Goal: Information Seeking & Learning: Learn about a topic

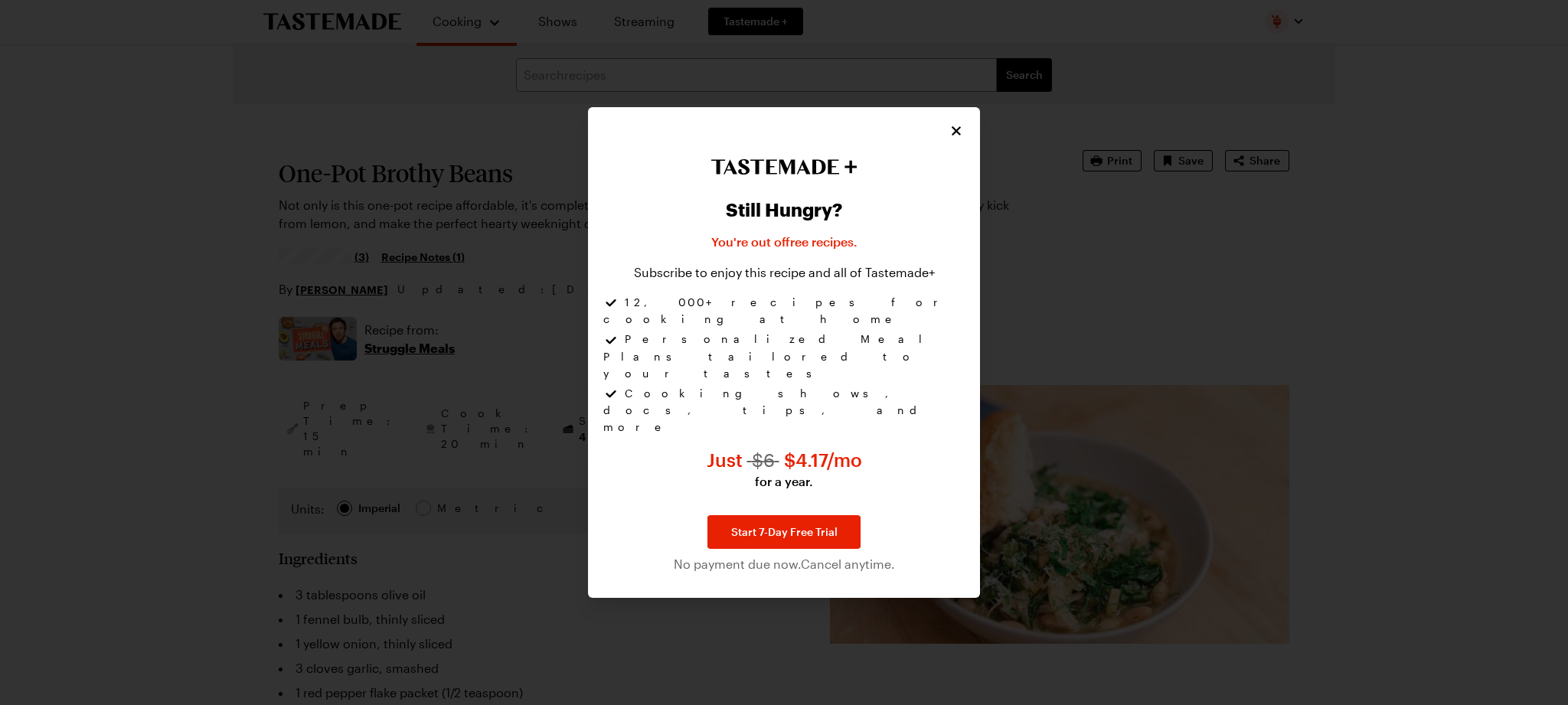
type textarea "x"
click at [957, 138] on icon "Close" at bounding box center [957, 129] width 16 height 16
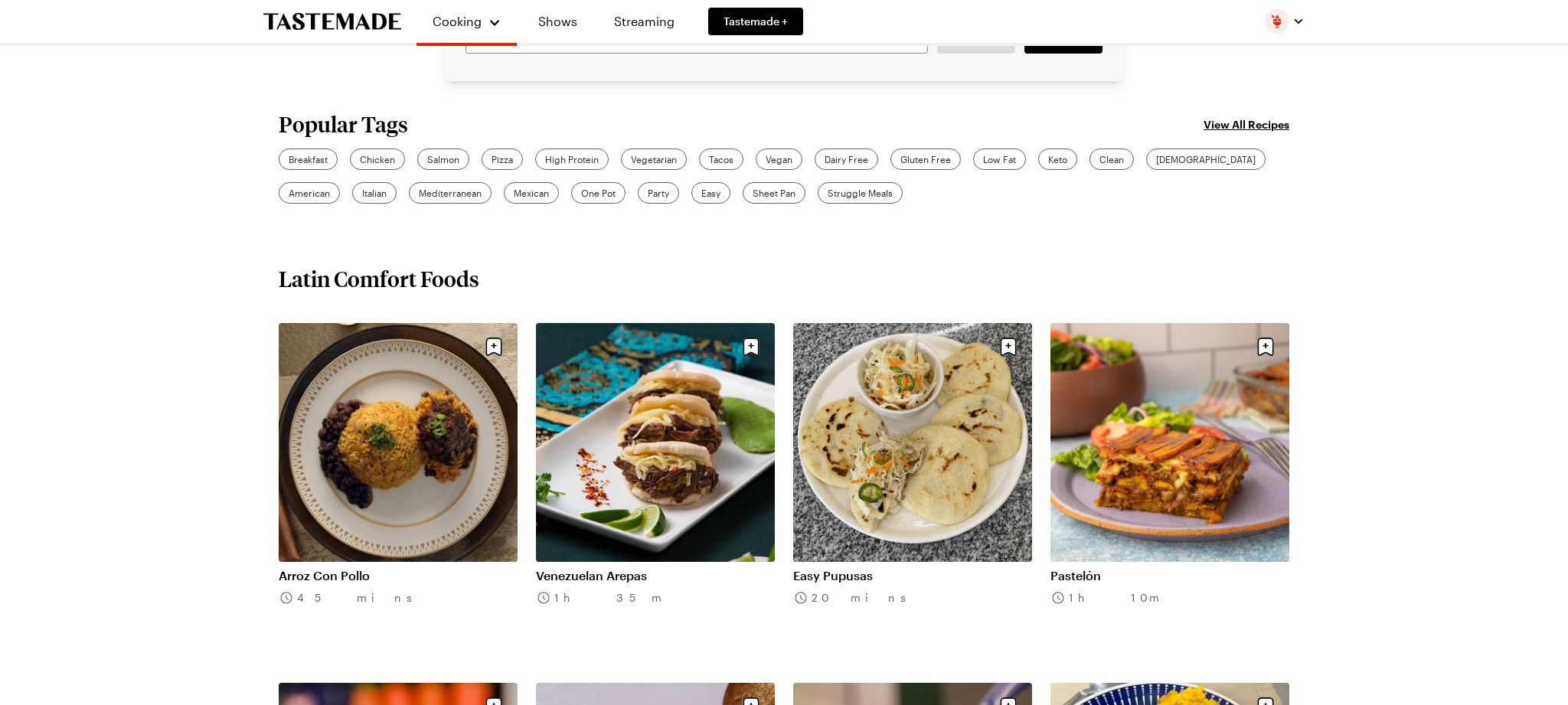
scroll to position [504, 0]
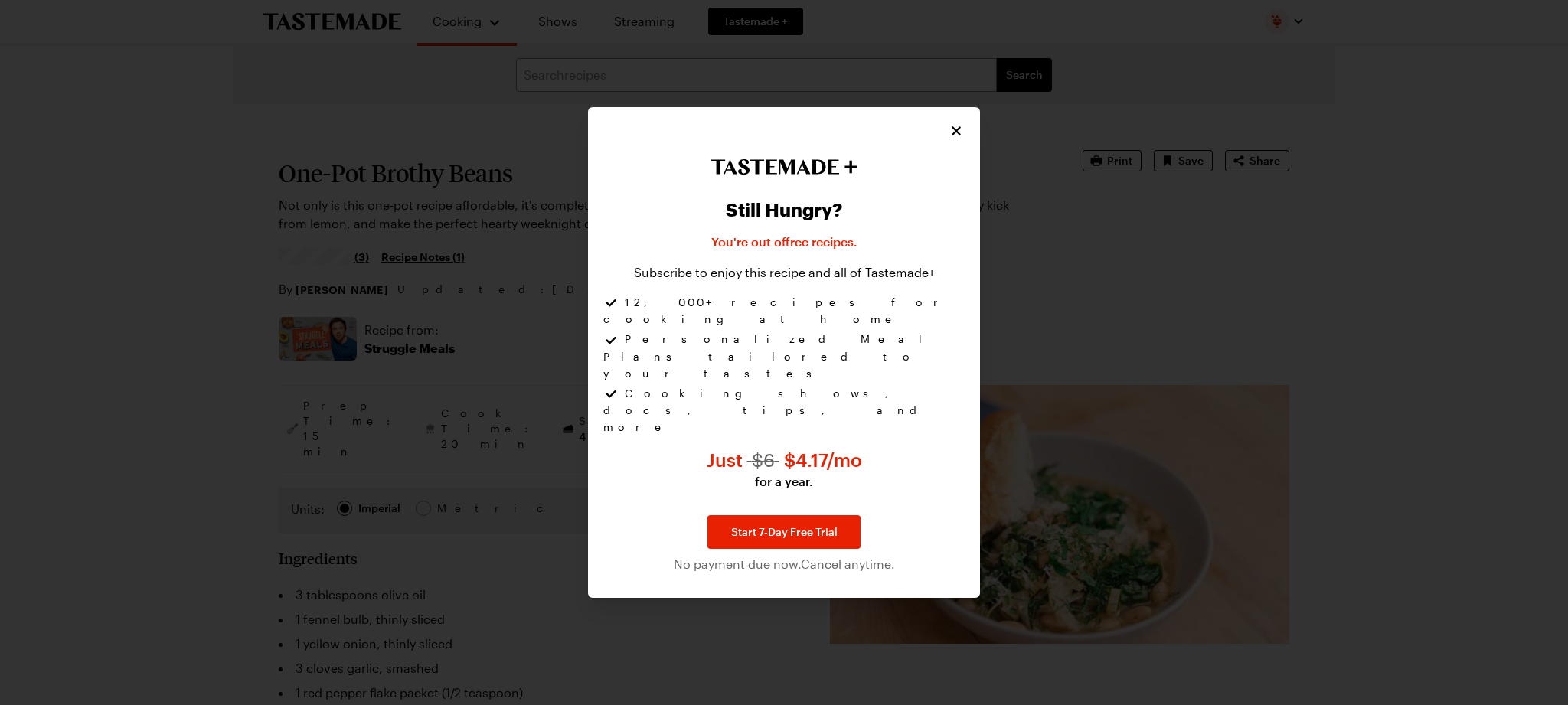
type textarea "x"
click at [955, 161] on div "Still Hungry? You're out of free recipes . Subscribe to enjoy this recipe and a…" at bounding box center [784, 352] width 392 height 491
drag, startPoint x: 955, startPoint y: 171, endPoint x: 965, endPoint y: 180, distance: 13.5
click at [955, 138] on icon "Close" at bounding box center [957, 129] width 16 height 16
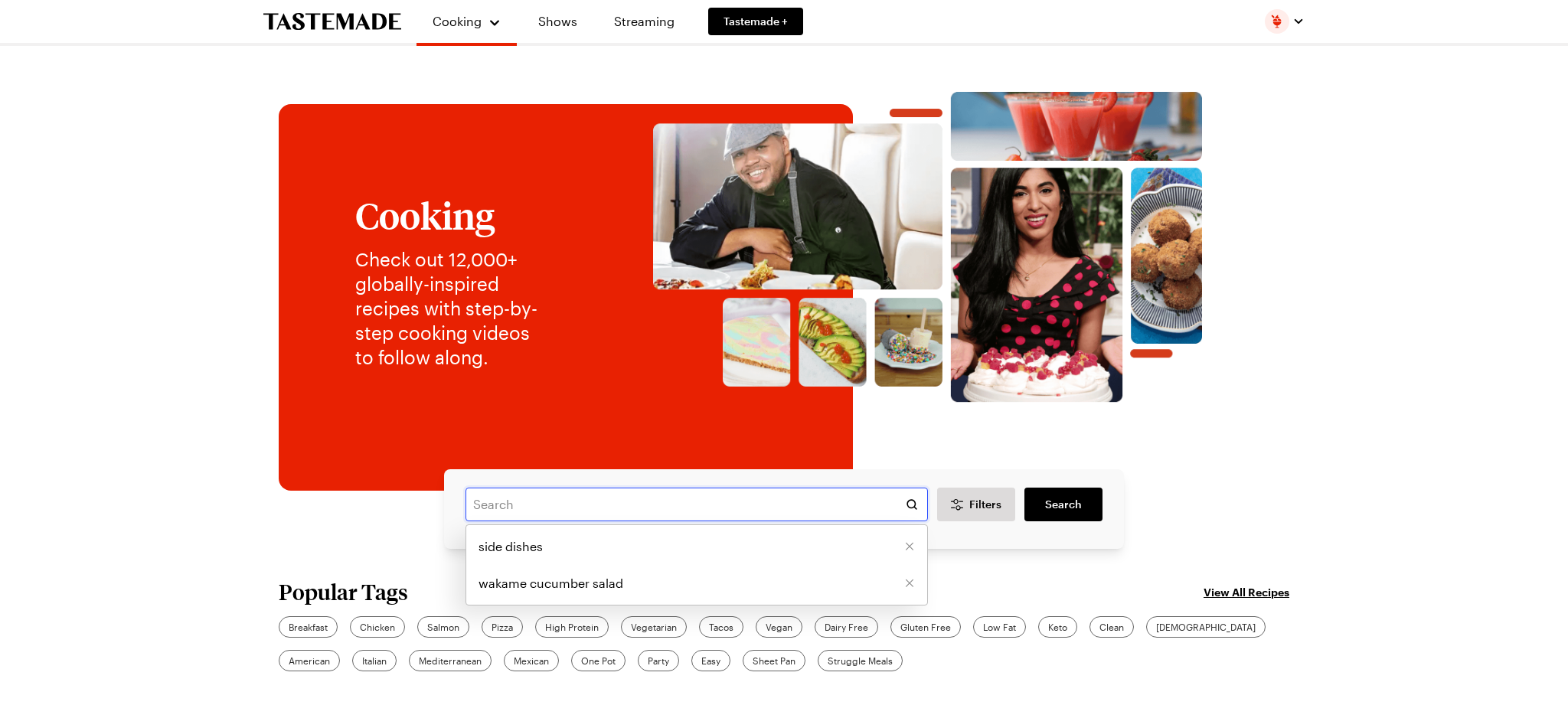
click at [631, 508] on input "text" at bounding box center [696, 504] width 462 height 33
type input "one pot brothy beans"
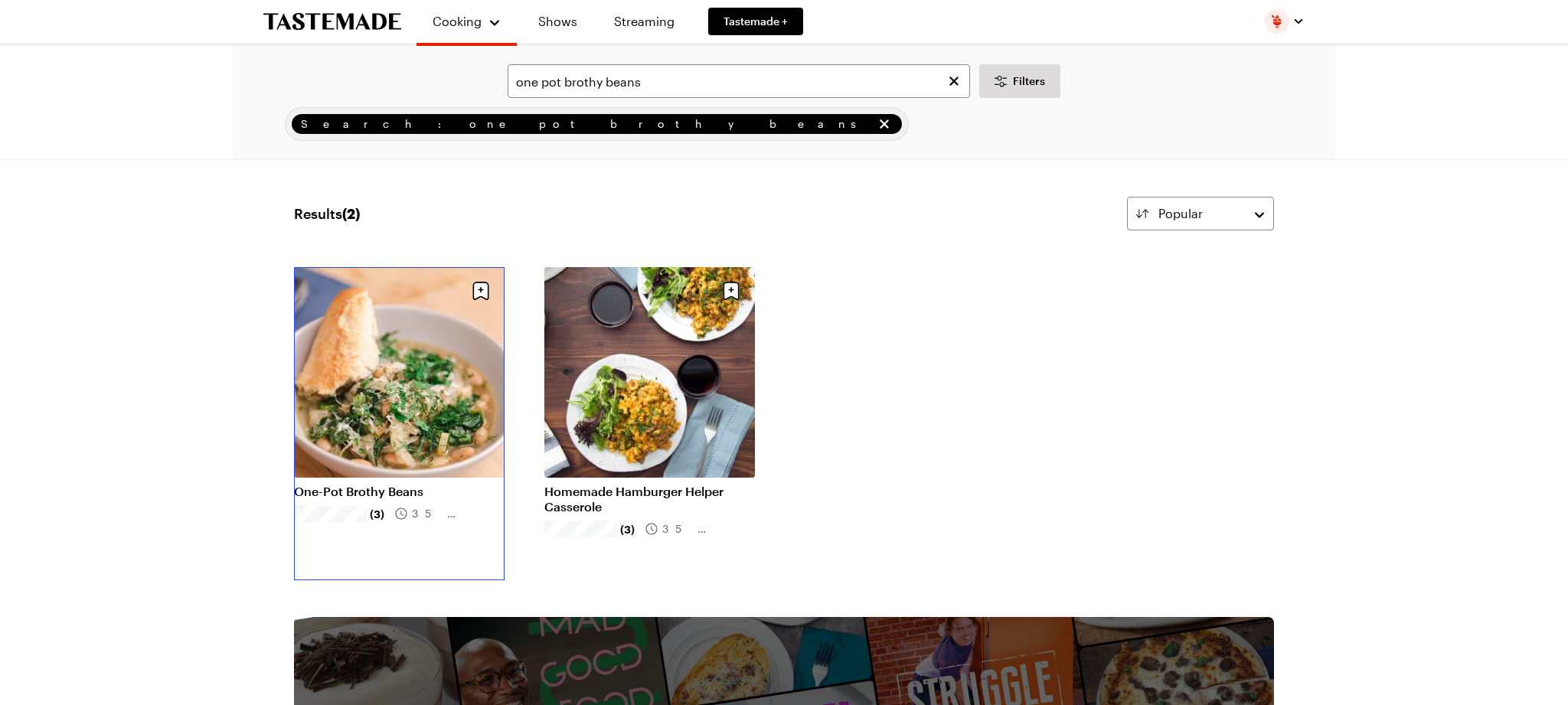
click at [422, 483] on link "One-Pot Brothy Beans" at bounding box center [399, 491] width 211 height 16
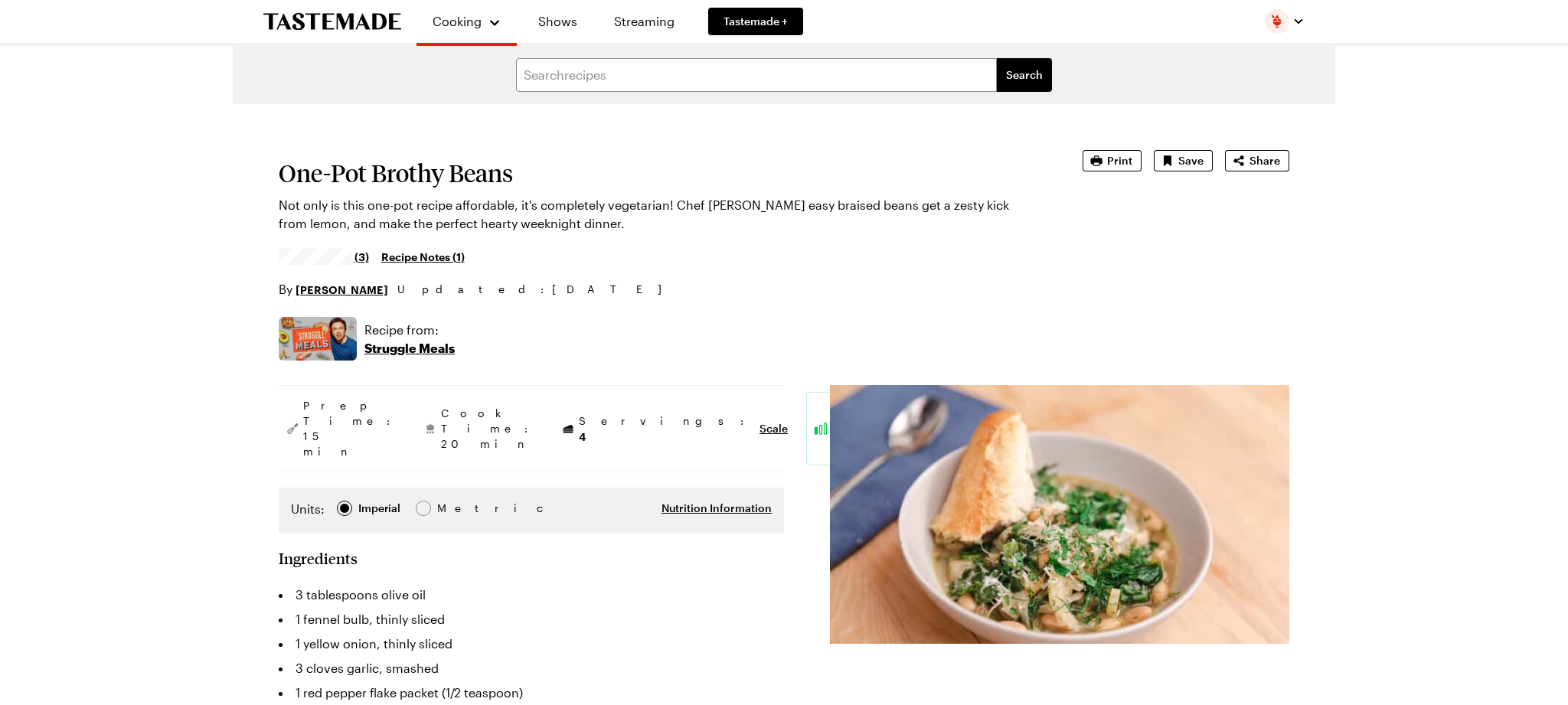
type textarea "x"
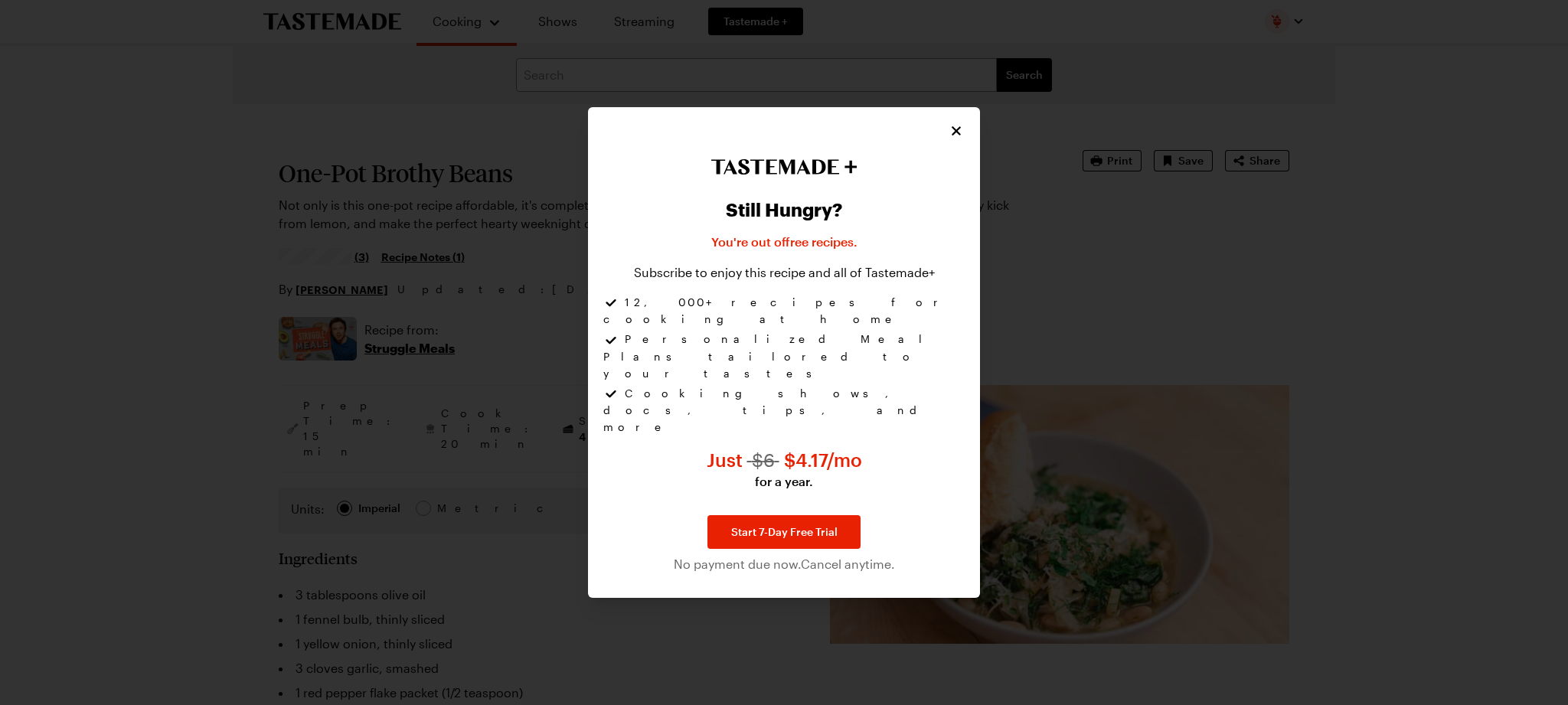
click at [381, 349] on div at bounding box center [784, 352] width 1568 height 705
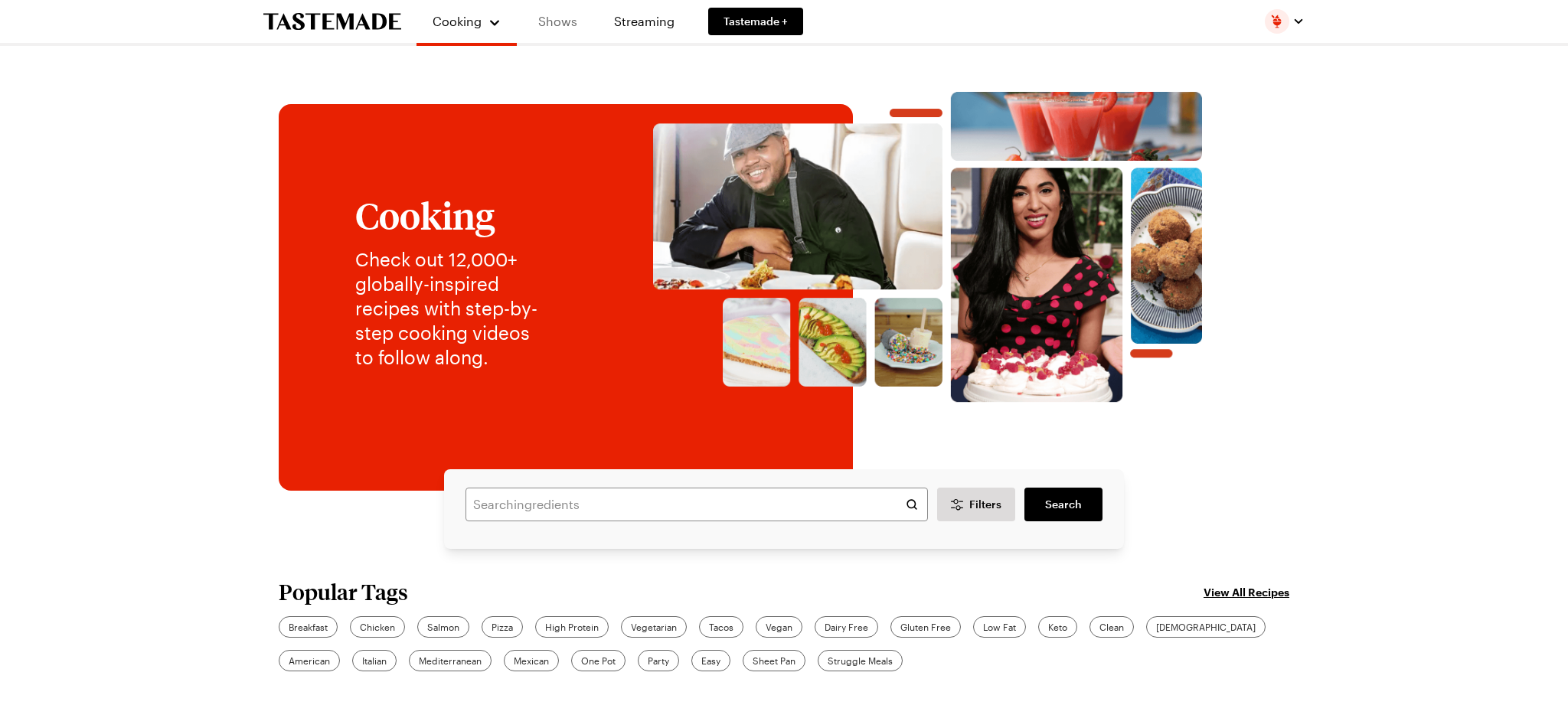
click at [559, 18] on link "Shows" at bounding box center [557, 21] width 69 height 43
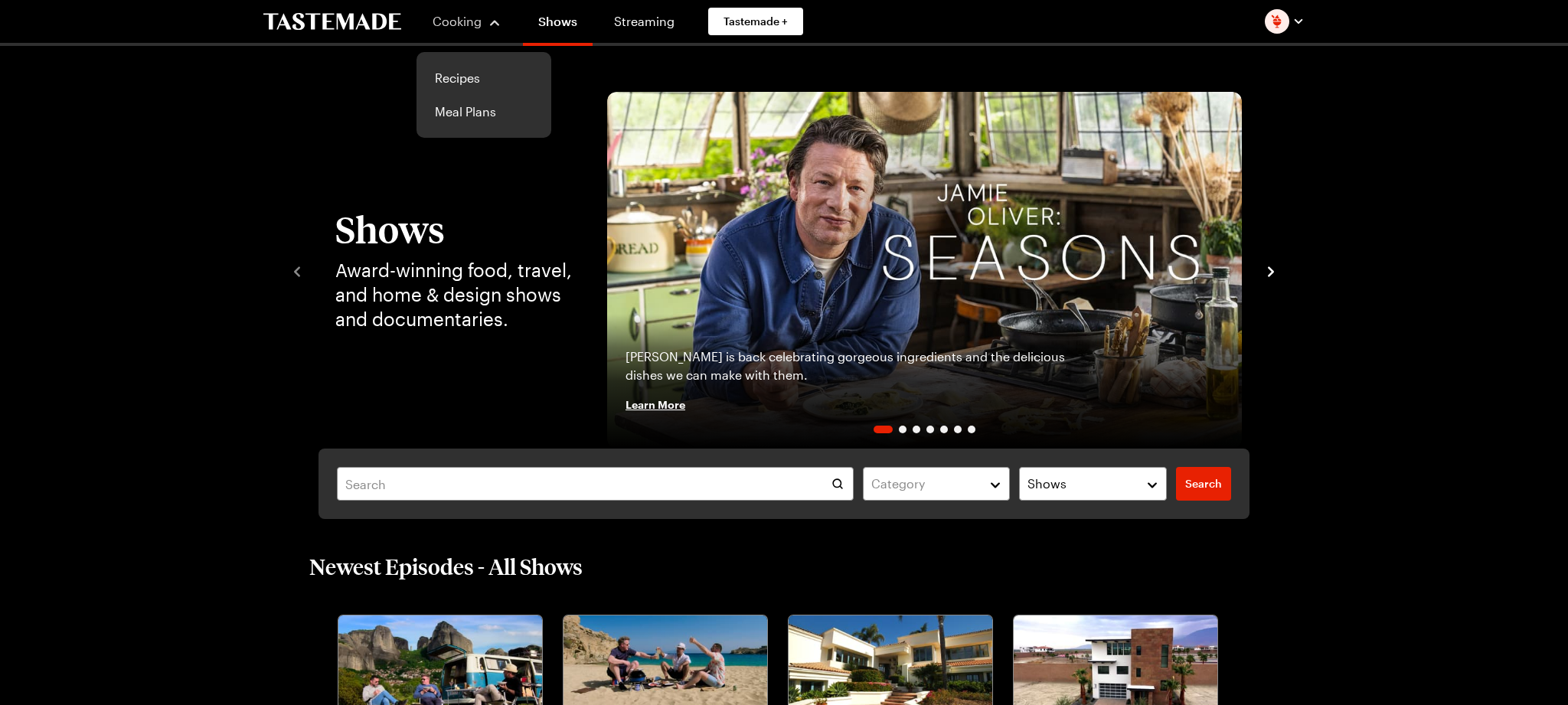
click at [444, 20] on span "Cooking" at bounding box center [457, 21] width 49 height 15
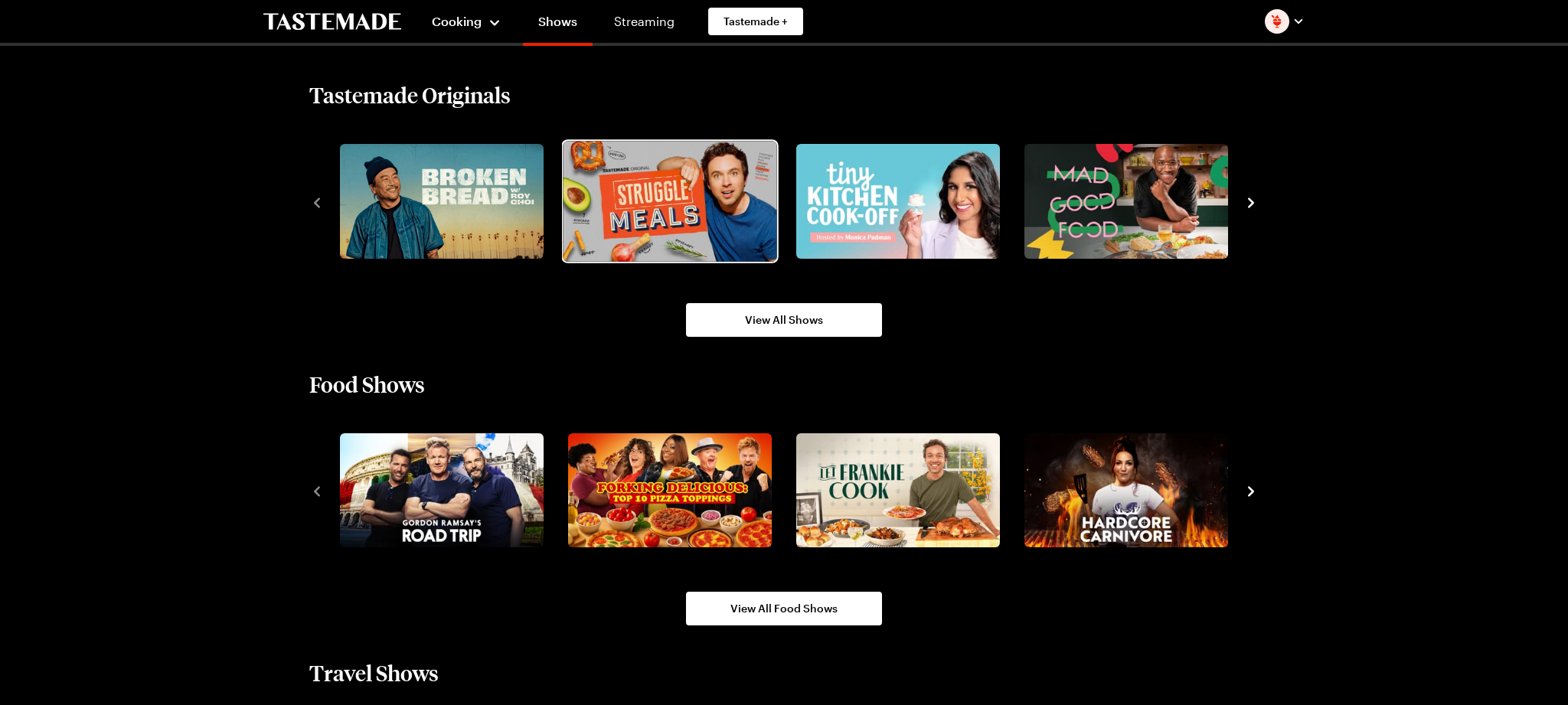
scroll to position [1095, 0]
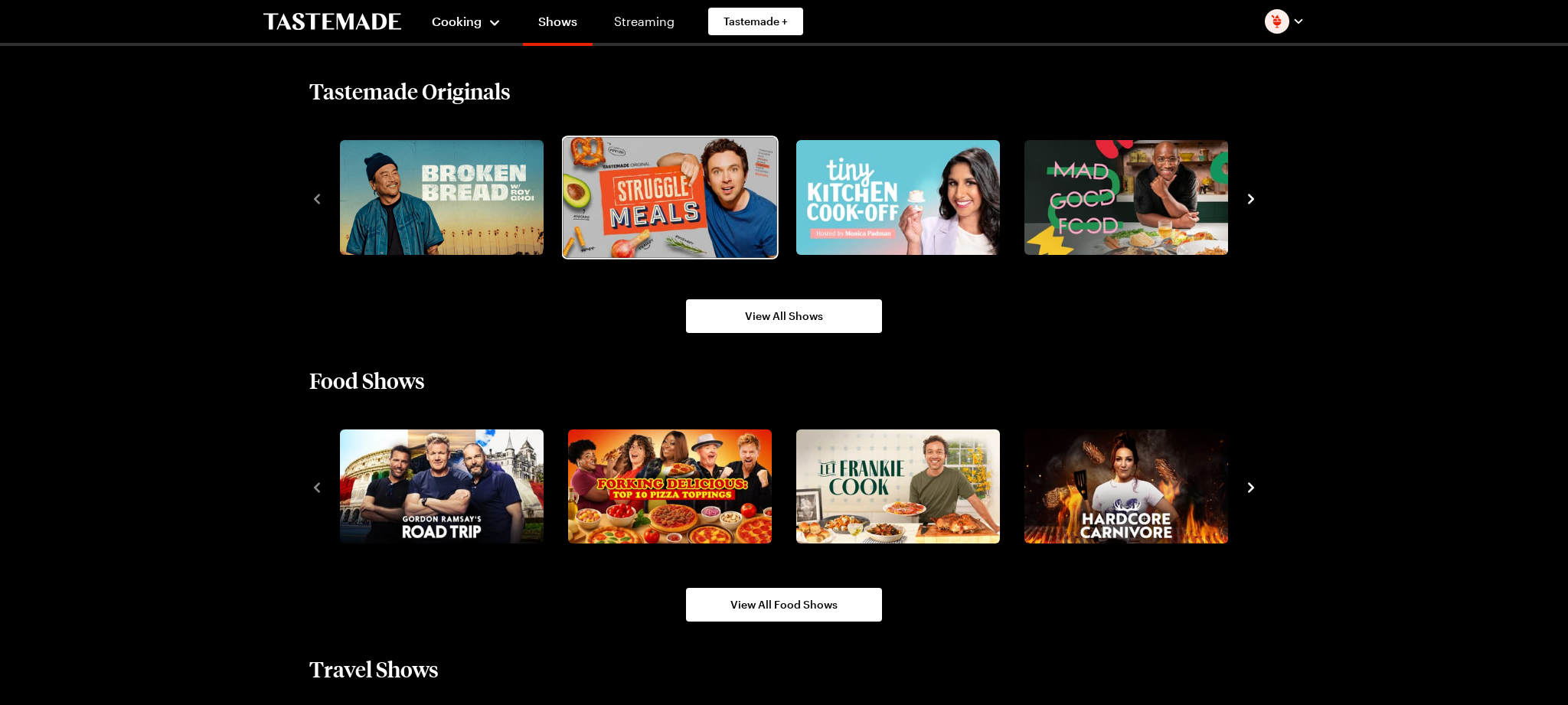
click at [650, 207] on img "2 / 8" at bounding box center [669, 197] width 214 height 120
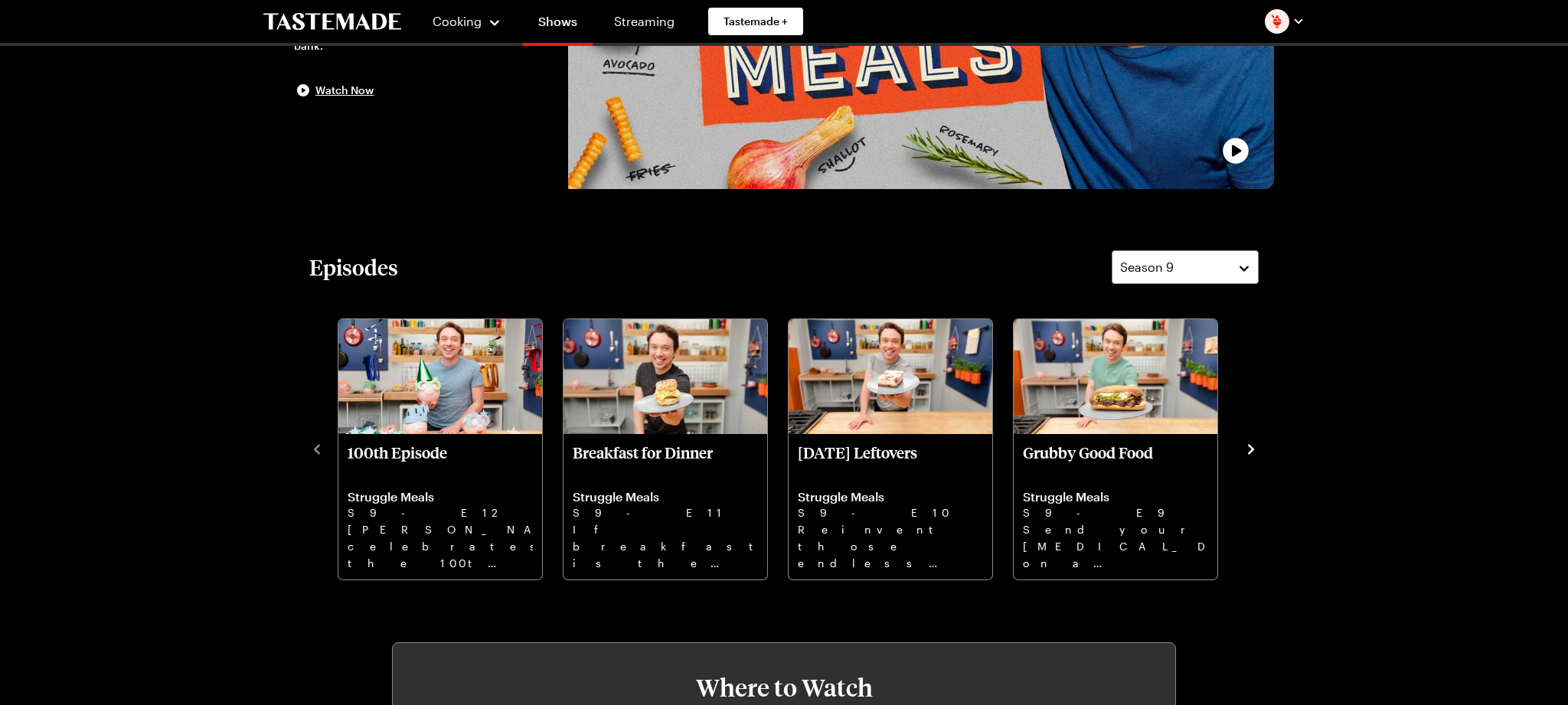
scroll to position [286, 0]
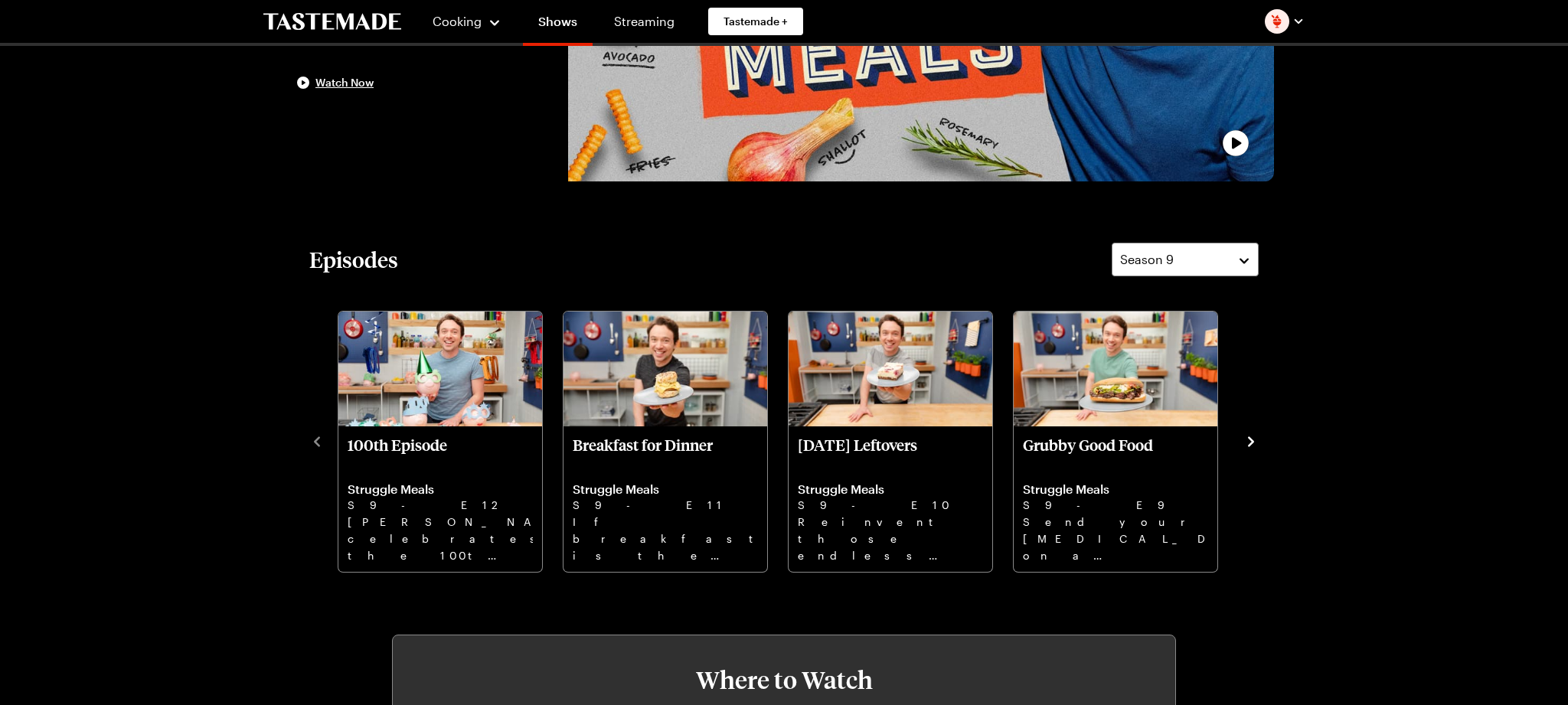
click at [1252, 443] on icon "navigate to next item" at bounding box center [1251, 441] width 6 height 10
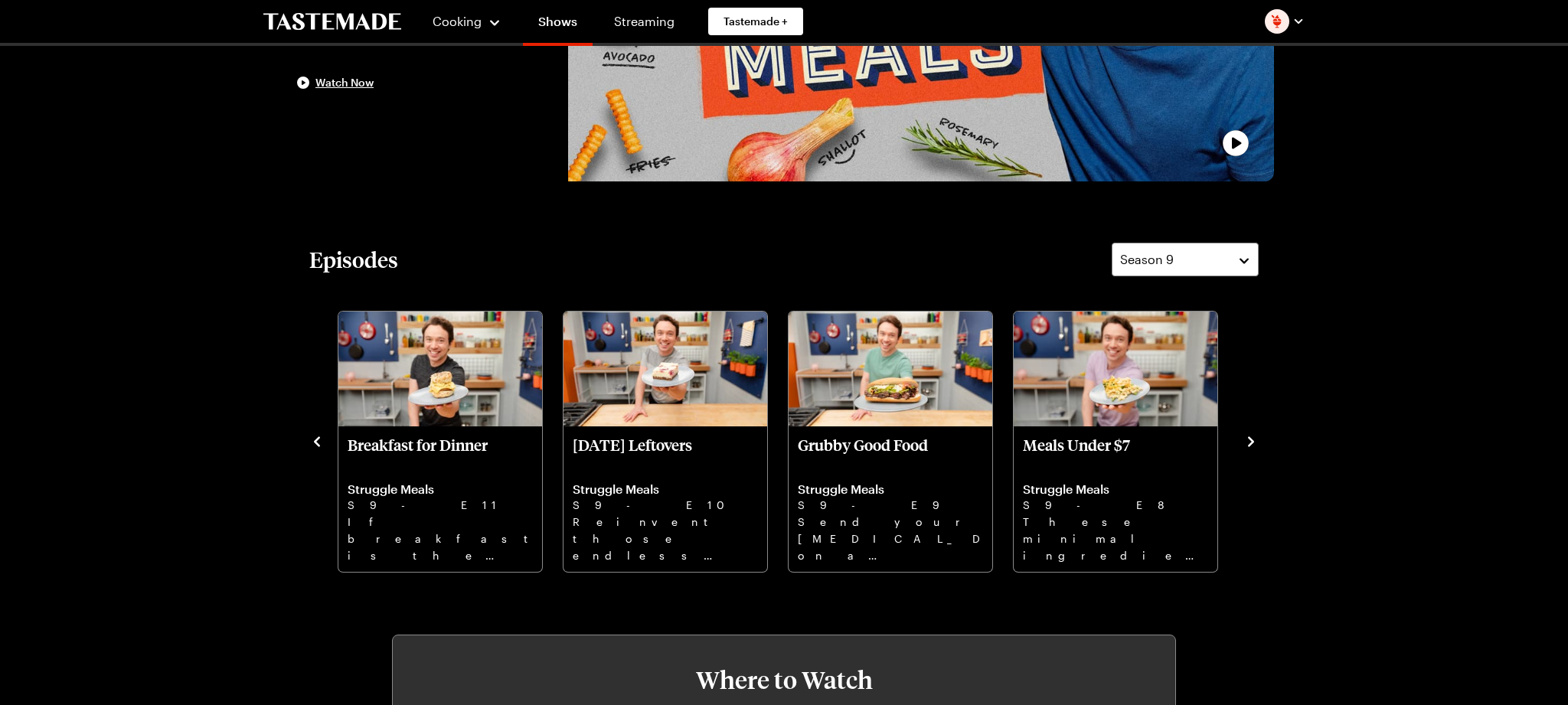
click at [1252, 442] on icon "navigate to next item" at bounding box center [1251, 441] width 6 height 10
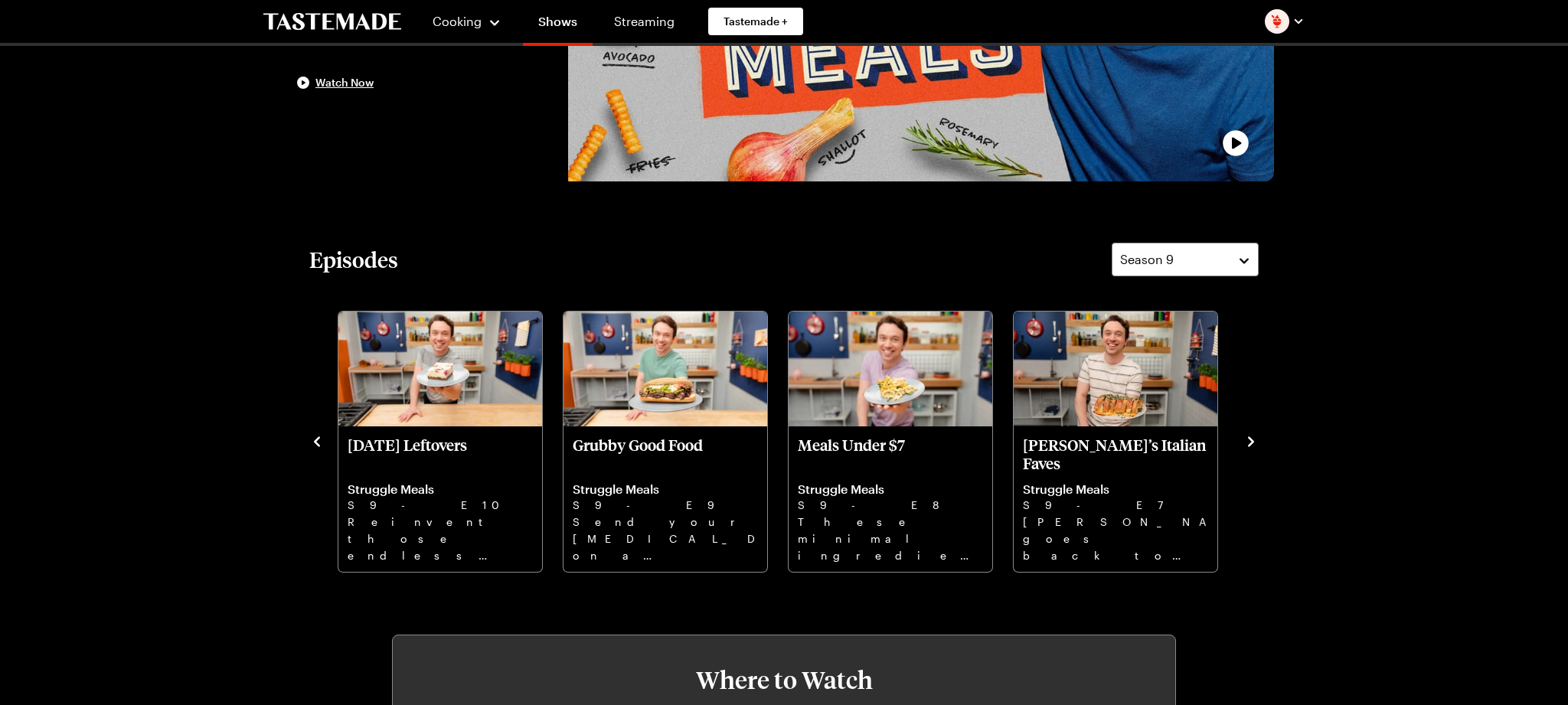
click at [1252, 442] on icon "navigate to next item" at bounding box center [1251, 441] width 6 height 10
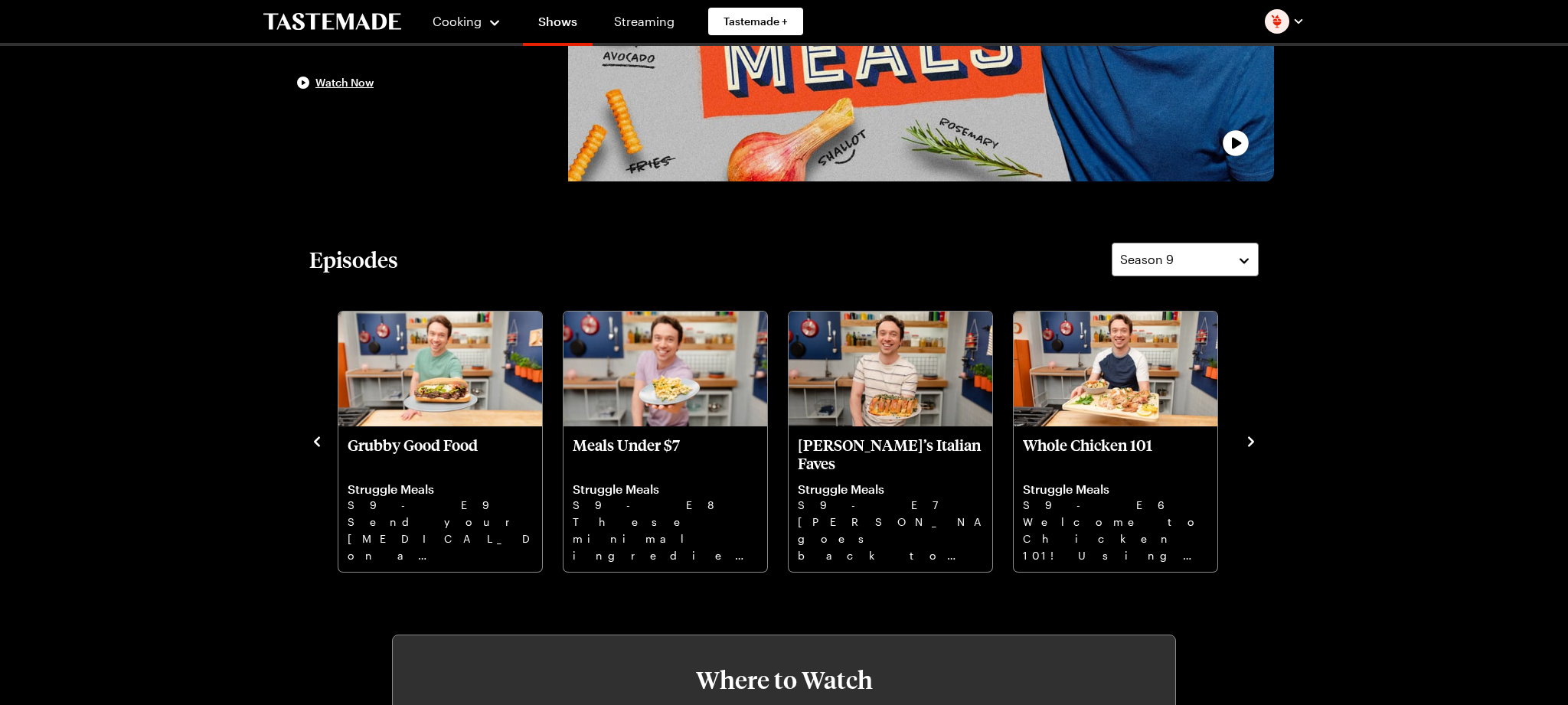
click at [1252, 442] on icon "navigate to next item" at bounding box center [1251, 441] width 6 height 10
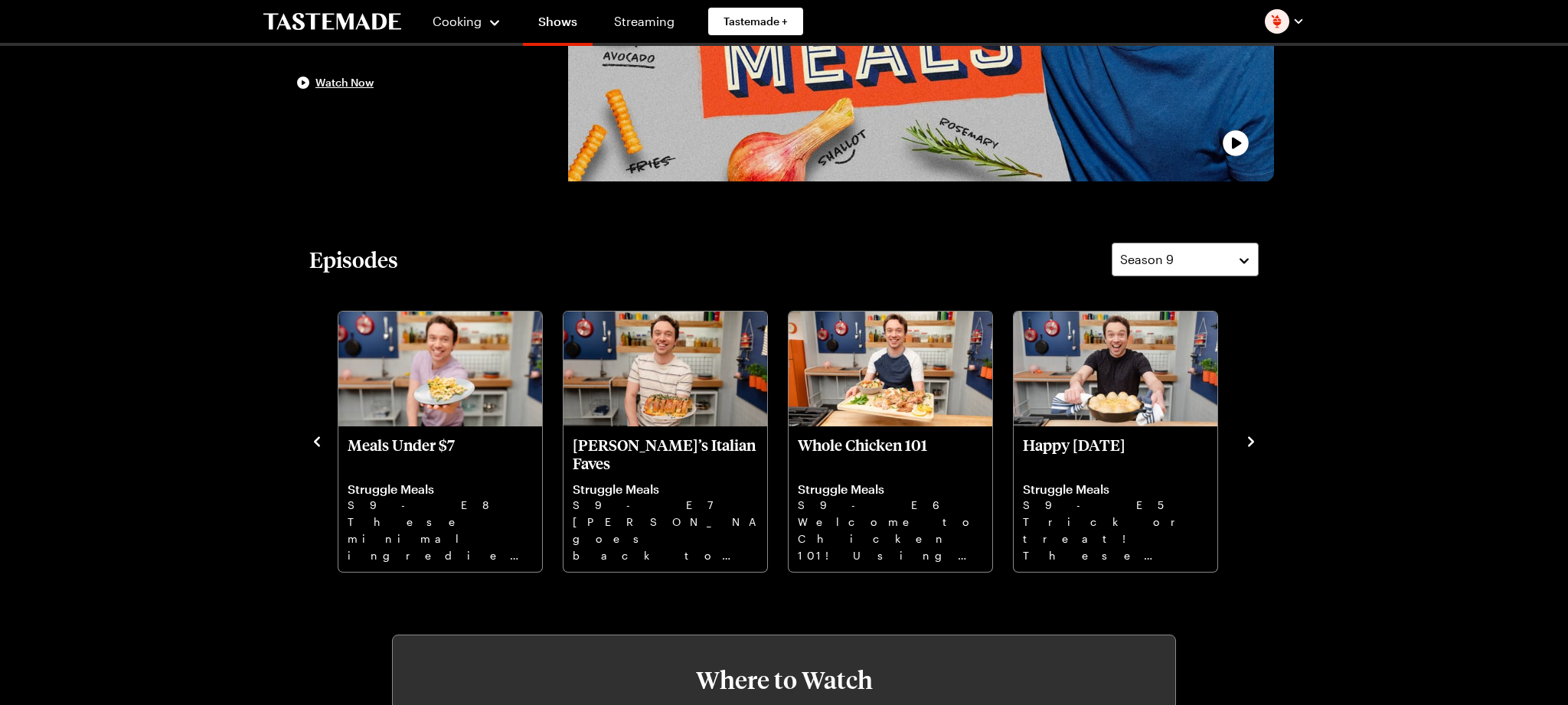
click at [1252, 442] on icon "navigate to next item" at bounding box center [1251, 441] width 6 height 10
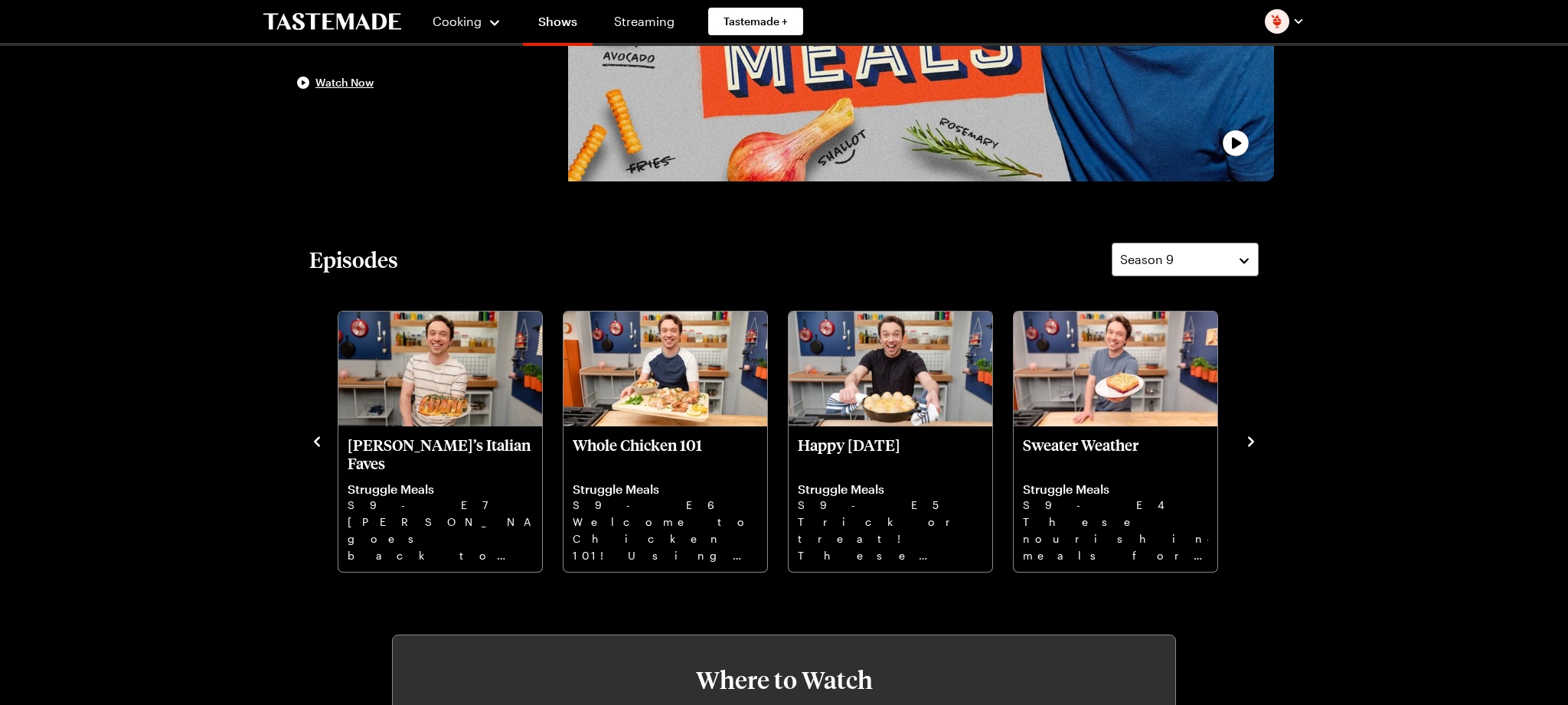
click at [1252, 442] on icon "navigate to next item" at bounding box center [1251, 441] width 6 height 10
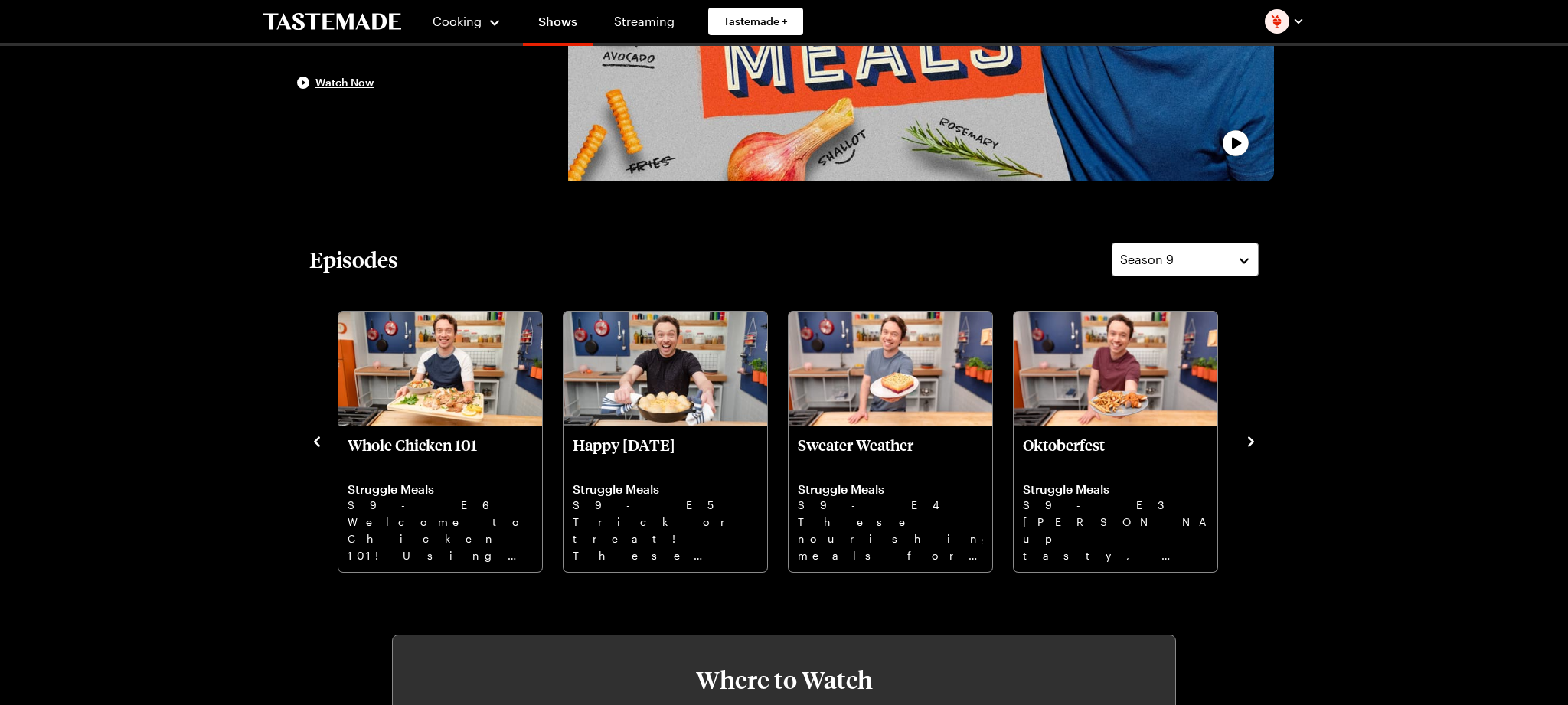
click at [1252, 442] on icon "navigate to next item" at bounding box center [1251, 441] width 6 height 10
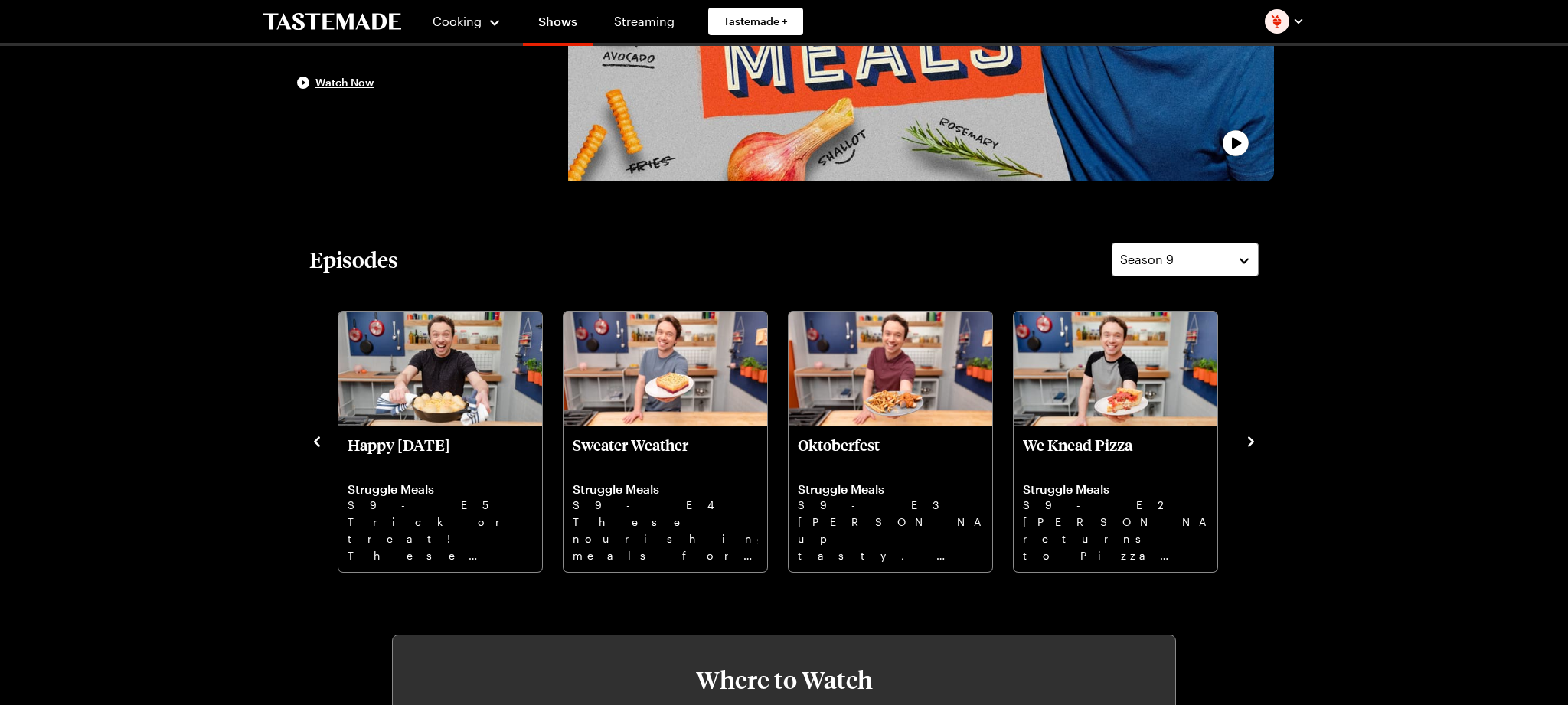
click at [1252, 442] on icon "navigate to next item" at bounding box center [1251, 441] width 6 height 10
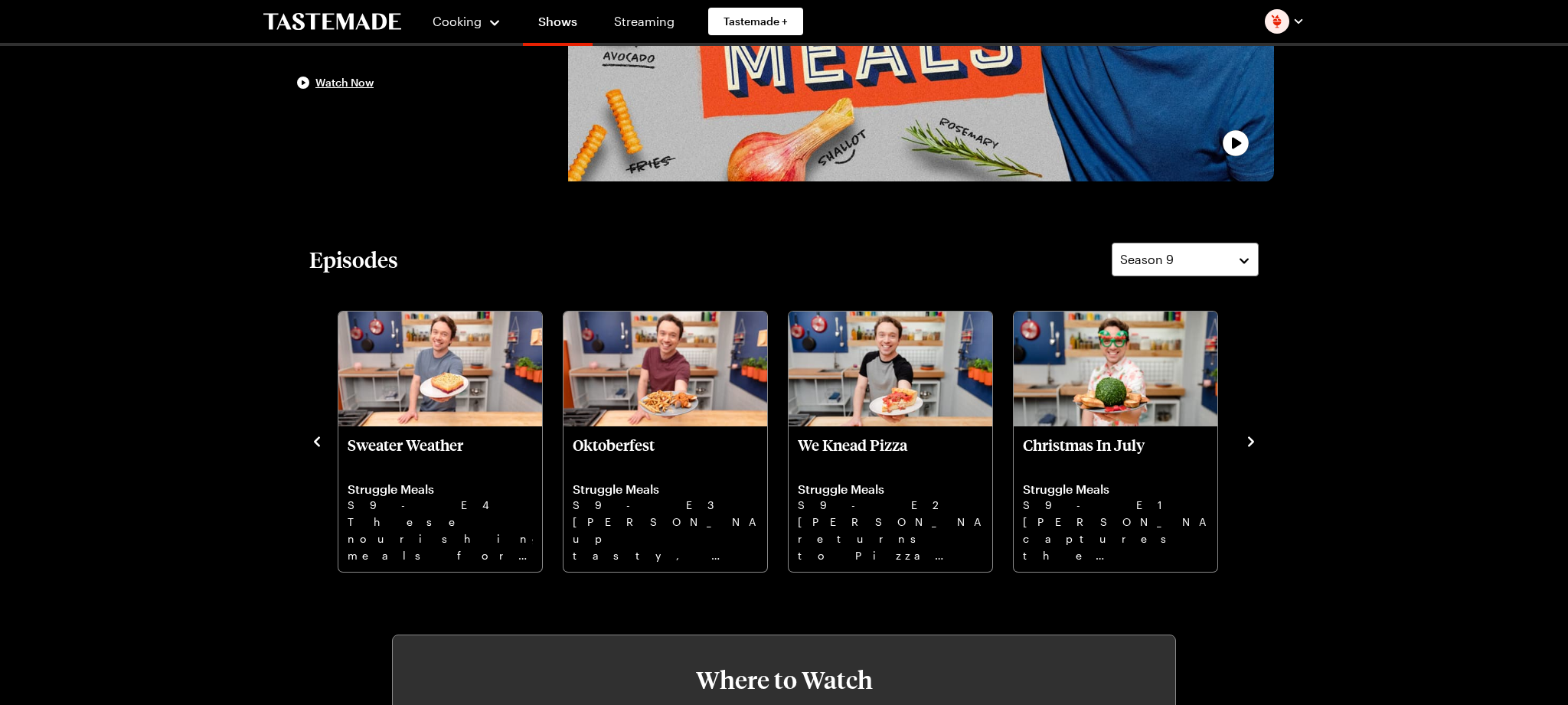
click at [1252, 442] on icon "navigate to next item" at bounding box center [1251, 441] width 6 height 10
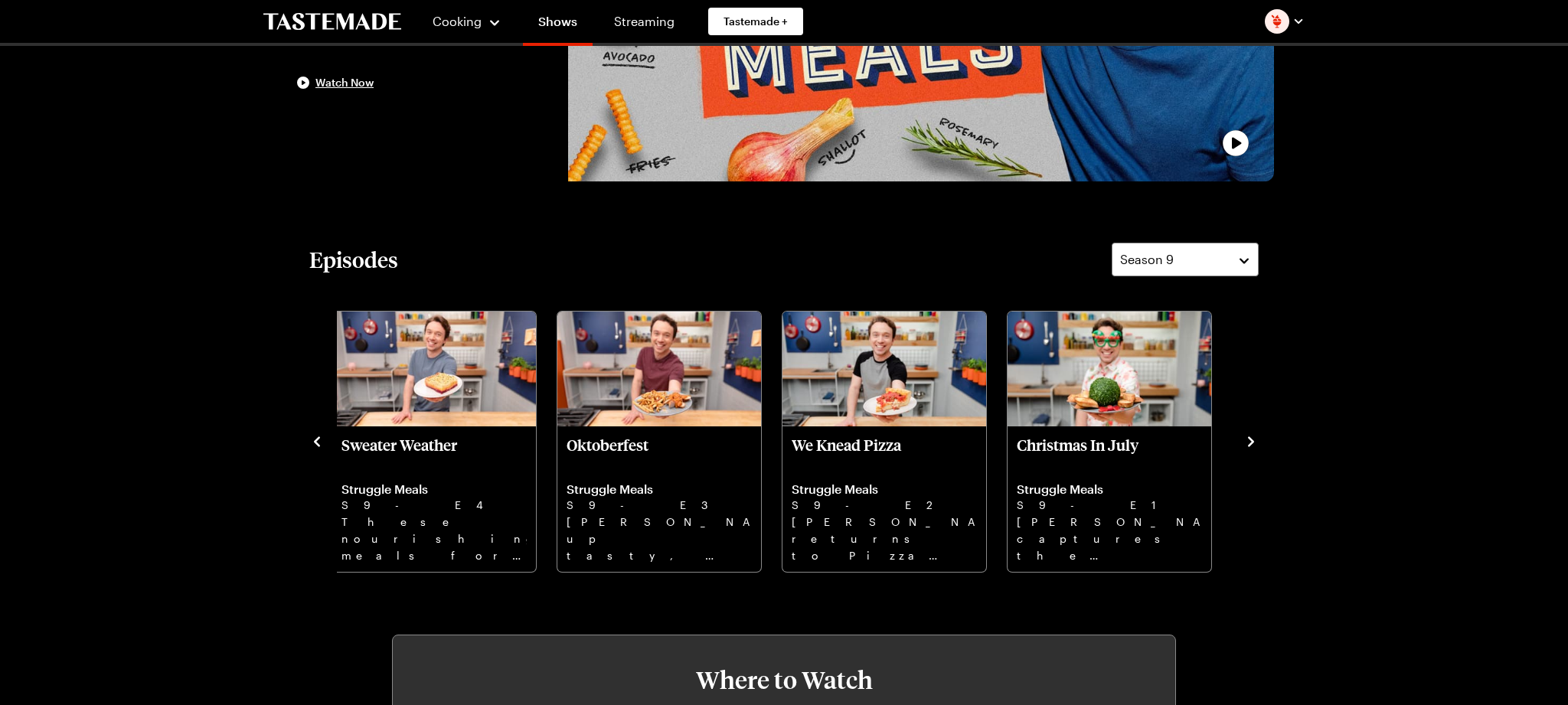
click at [314, 433] on icon "navigate to previous item" at bounding box center [316, 441] width 16 height 16
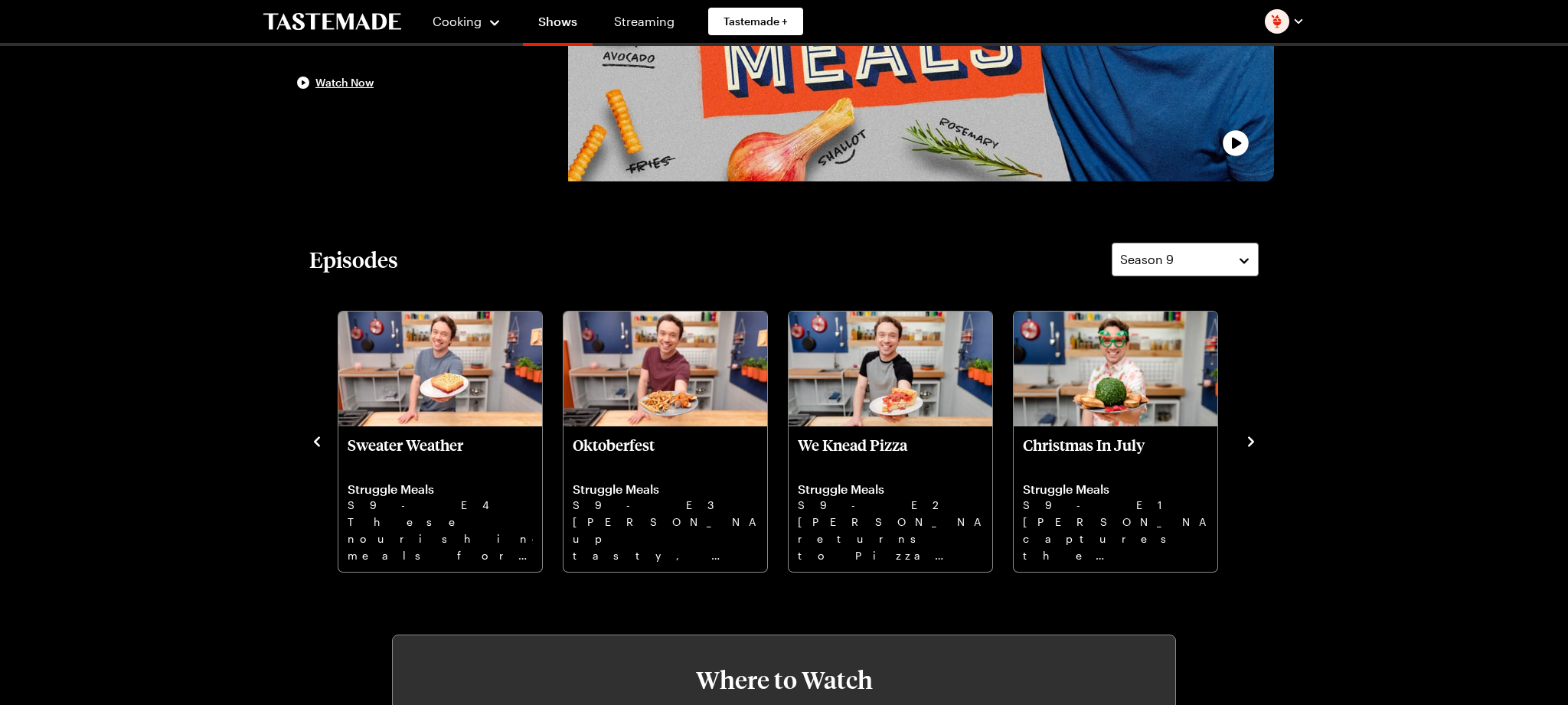
click at [320, 443] on icon "navigate to previous item" at bounding box center [316, 441] width 16 height 16
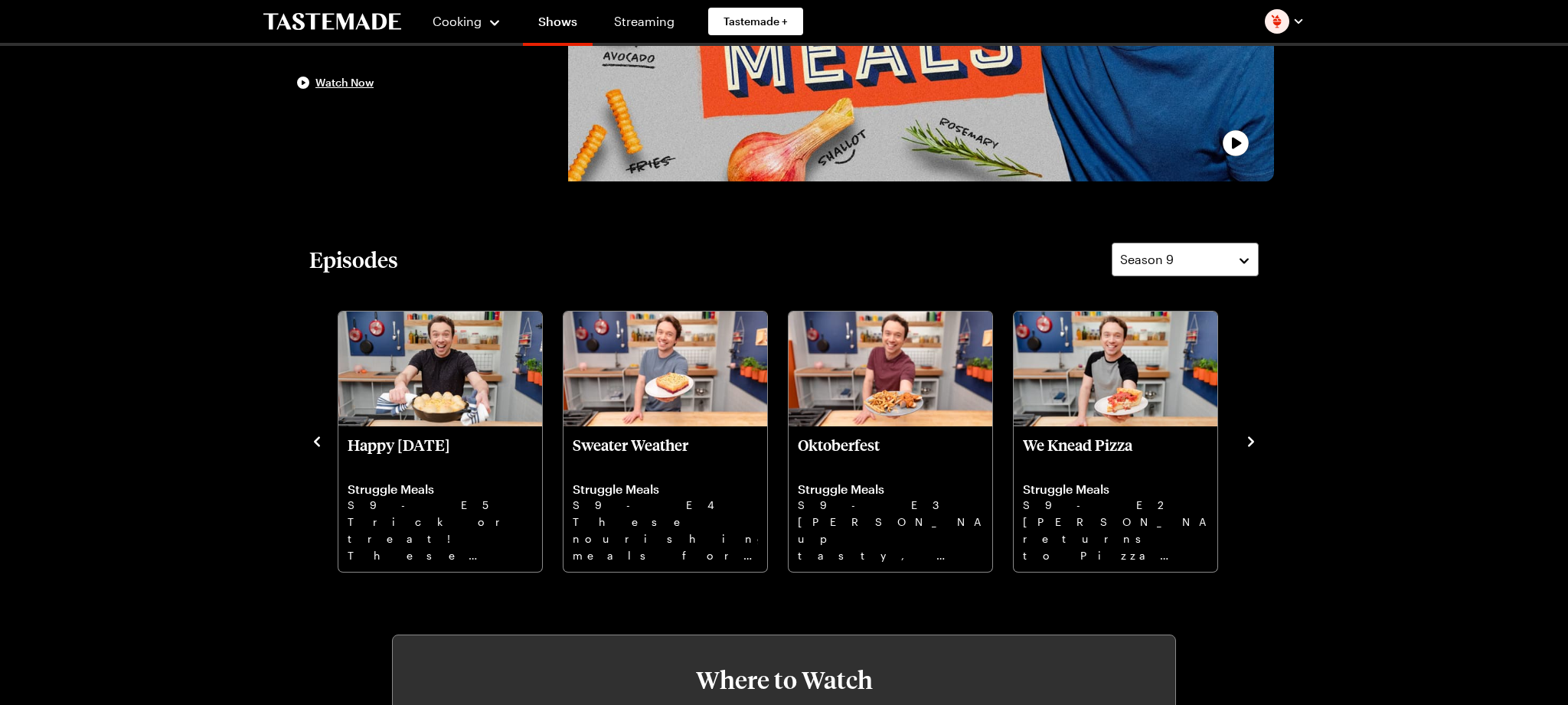
click at [320, 443] on icon "navigate to previous item" at bounding box center [316, 441] width 16 height 16
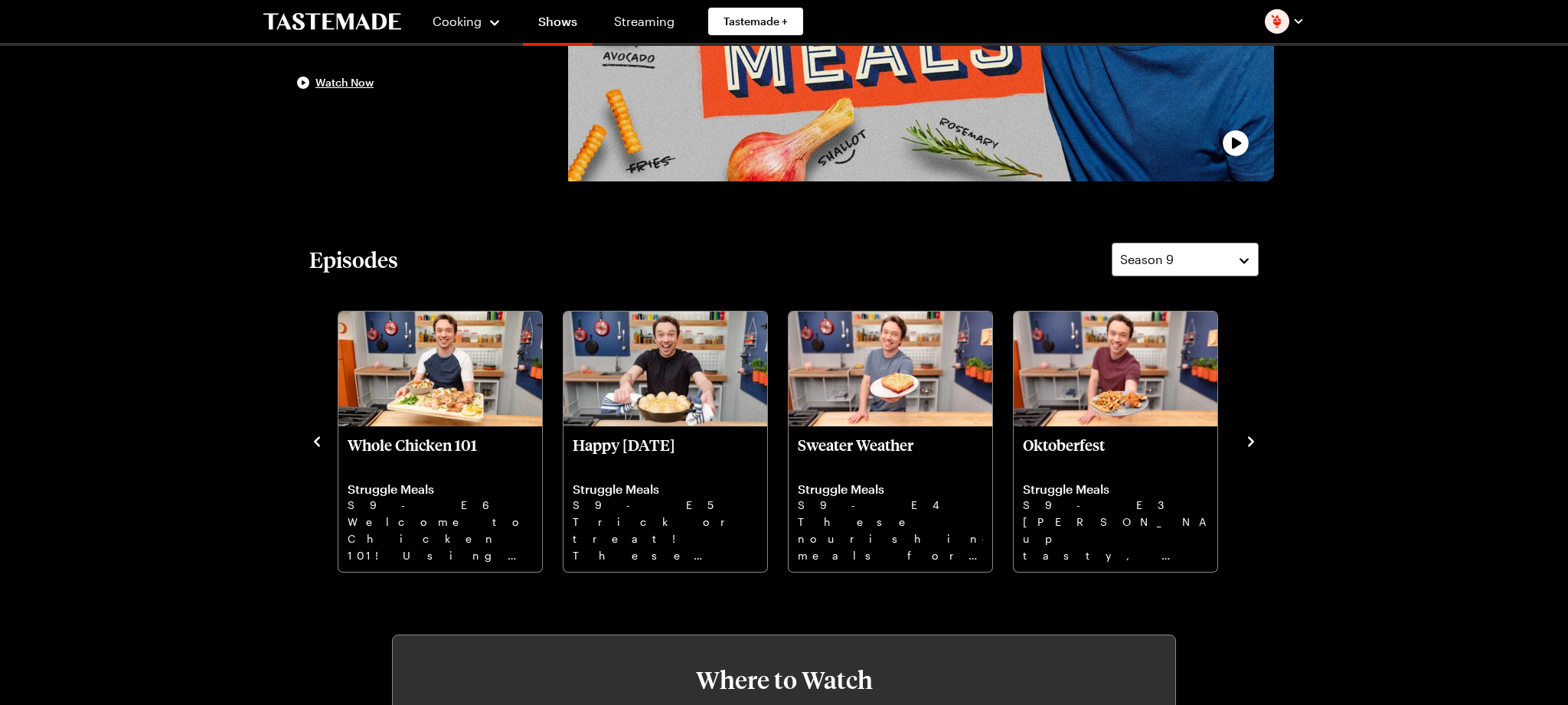
click at [320, 443] on icon "navigate to previous item" at bounding box center [316, 441] width 16 height 16
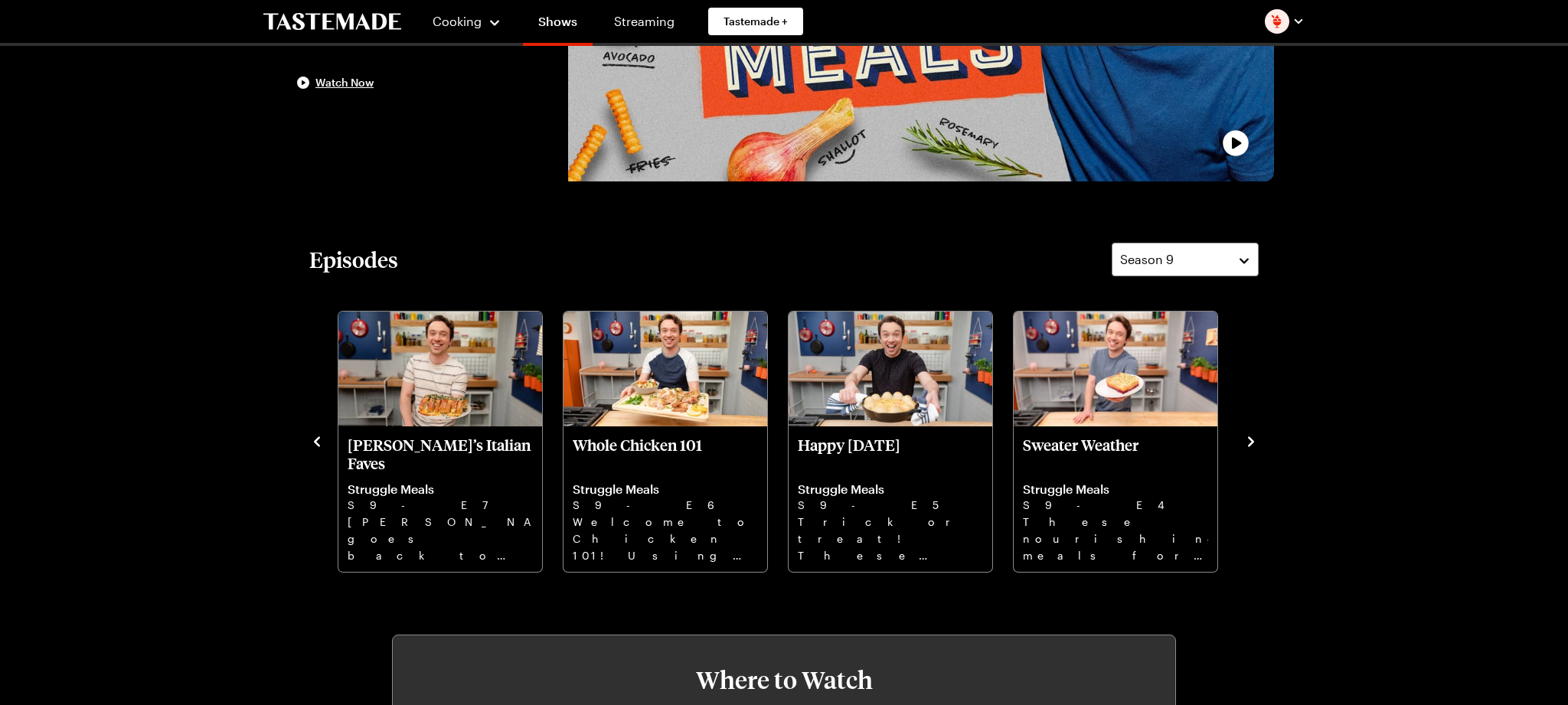
click at [320, 443] on icon "navigate to previous item" at bounding box center [316, 441] width 16 height 16
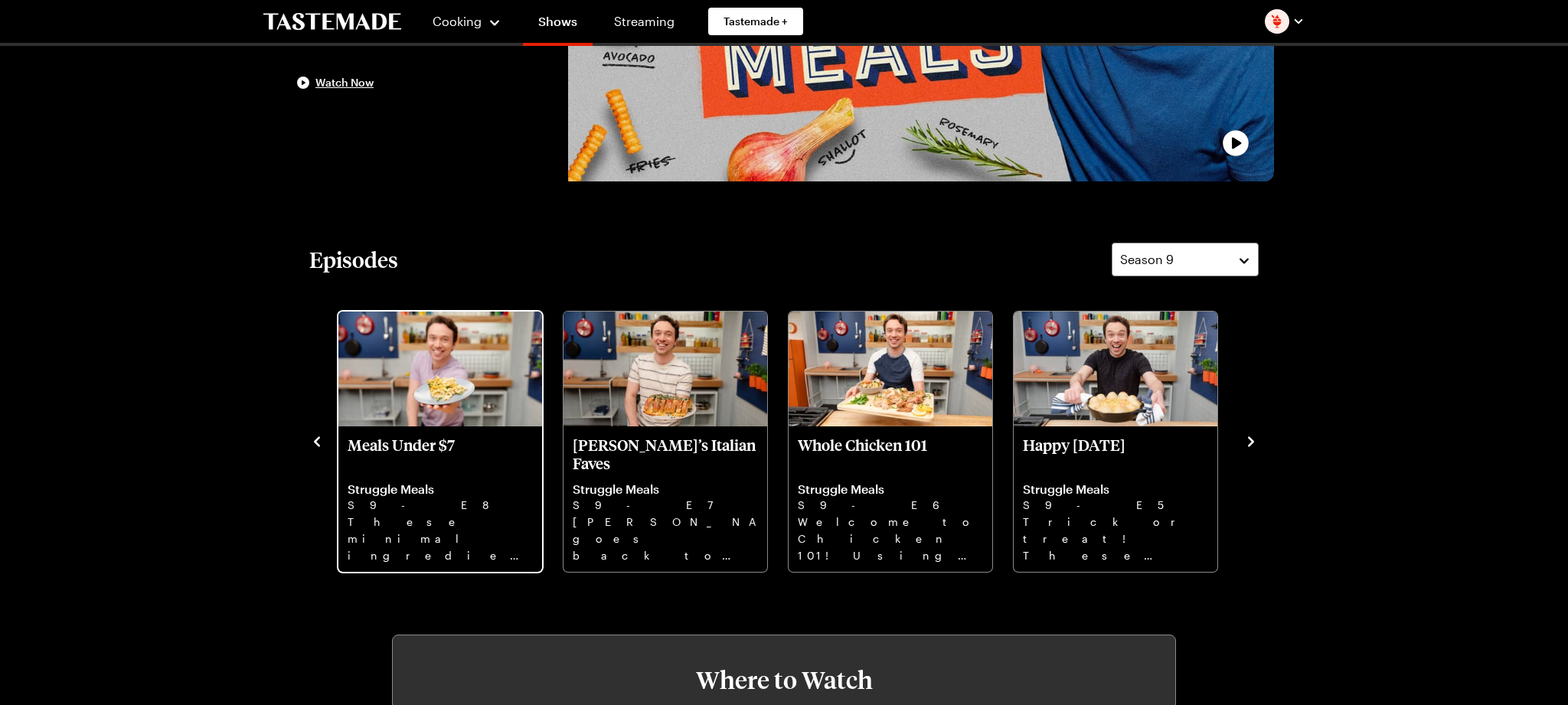
click at [464, 522] on p "These minimal ingredient recipes are the keys to creating filling, flavorful me…" at bounding box center [440, 538] width 185 height 49
